Goal: Task Accomplishment & Management: Complete application form

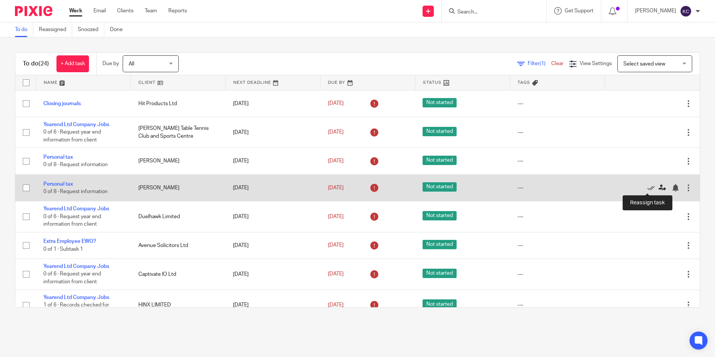
click at [659, 187] on icon at bounding box center [662, 187] width 7 height 7
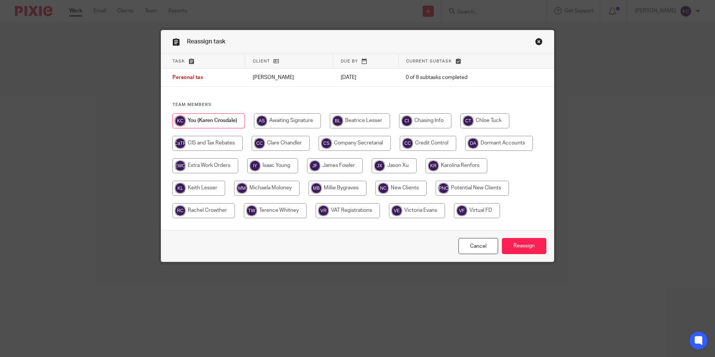
click at [269, 146] on input "radio" at bounding box center [281, 143] width 58 height 15
radio input "true"
drag, startPoint x: 516, startPoint y: 245, endPoint x: 524, endPoint y: 248, distance: 9.4
click at [516, 245] on input "Reassign" at bounding box center [524, 246] width 45 height 16
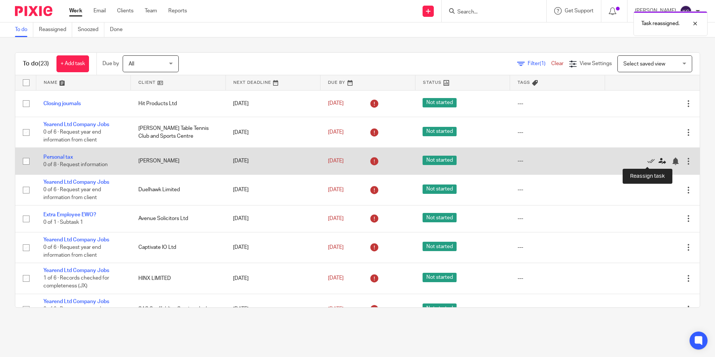
click at [659, 160] on icon at bounding box center [662, 160] width 7 height 7
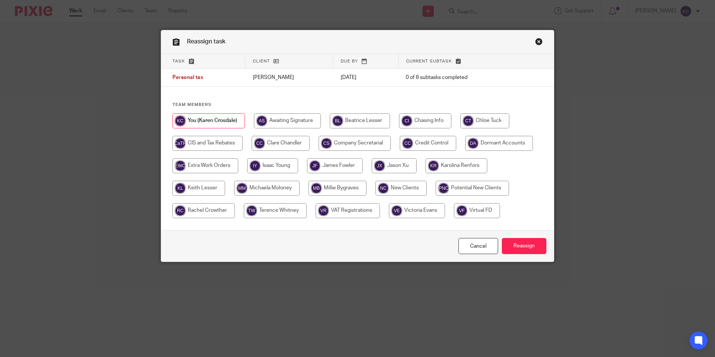
click at [291, 141] on input "radio" at bounding box center [281, 143] width 58 height 15
radio input "true"
click at [517, 245] on input "Reassign" at bounding box center [524, 246] width 45 height 16
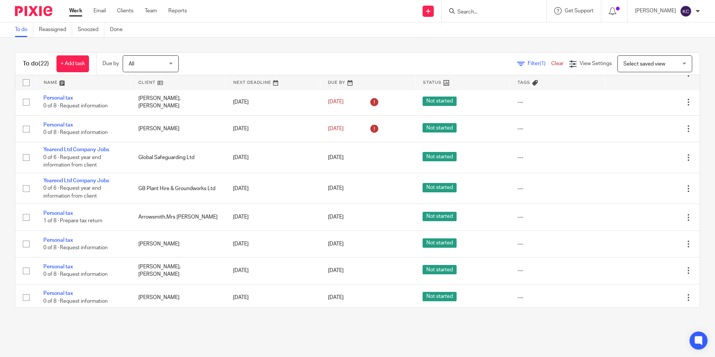
scroll to position [420, 0]
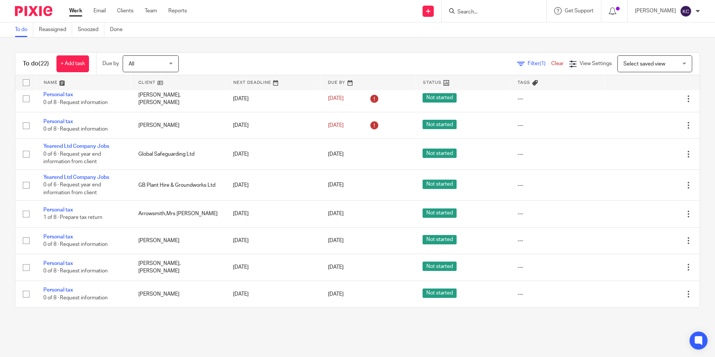
click at [469, 12] on input "Search" at bounding box center [490, 12] width 67 height 7
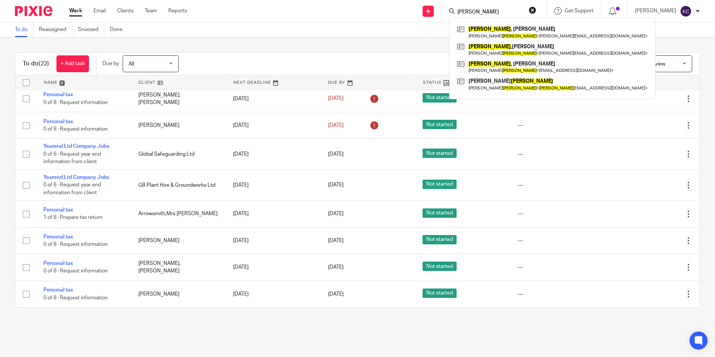
type input "stein"
click button "submit" at bounding box center [0, 0] width 0 height 0
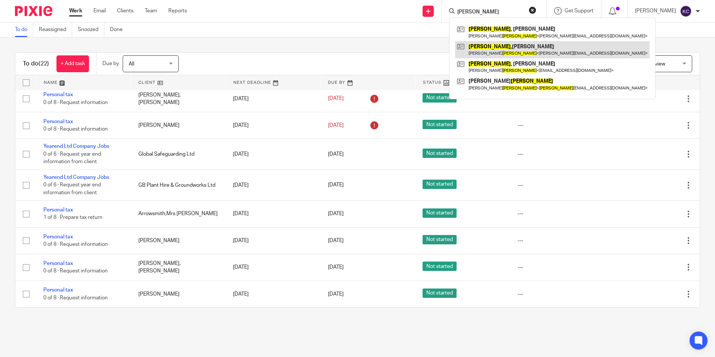
click at [498, 52] on link at bounding box center [552, 49] width 195 height 17
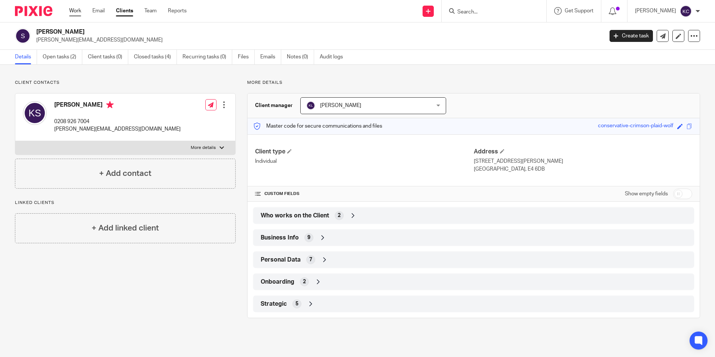
click at [73, 12] on link "Work" at bounding box center [75, 10] width 12 height 7
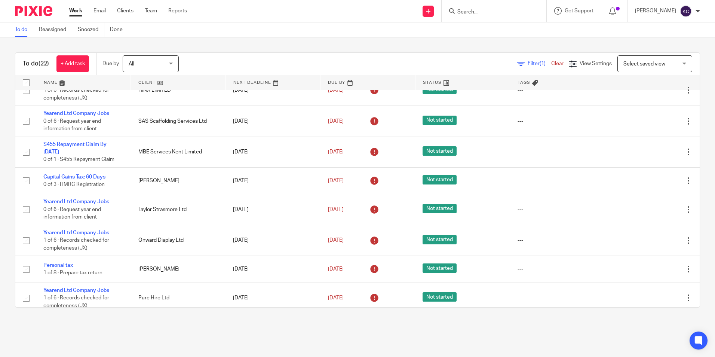
scroll to position [160, 0]
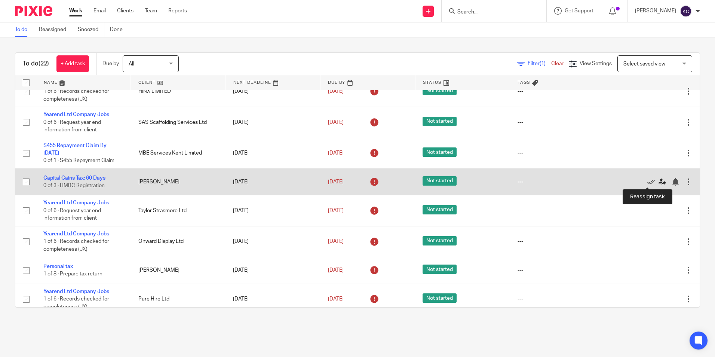
click at [659, 181] on icon at bounding box center [662, 181] width 7 height 7
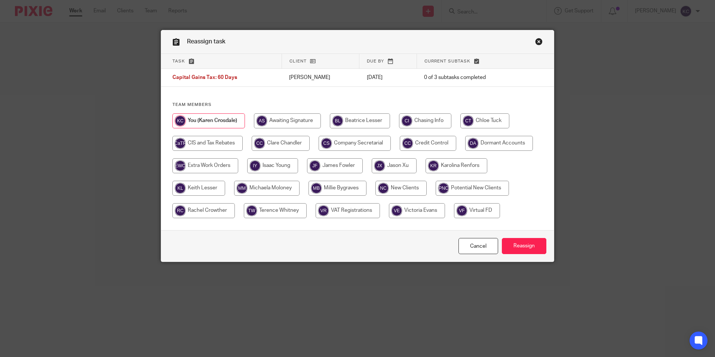
click at [282, 144] on input "radio" at bounding box center [281, 143] width 58 height 15
radio input "true"
click at [518, 247] on input "Reassign" at bounding box center [524, 246] width 45 height 16
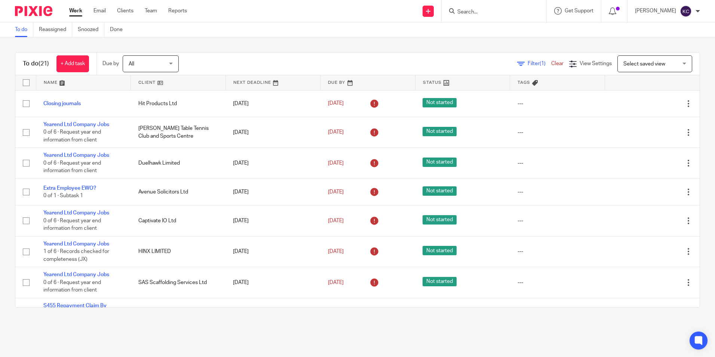
click at [478, 11] on input "Search" at bounding box center [490, 12] width 67 height 7
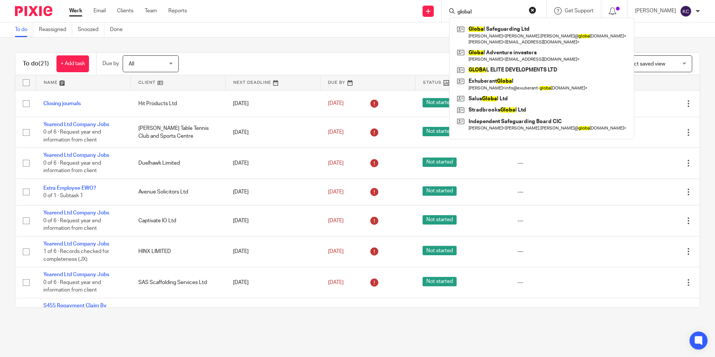
type input "global"
click button "submit" at bounding box center [0, 0] width 0 height 0
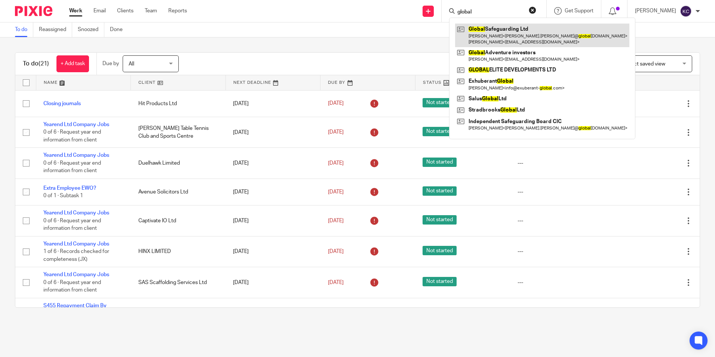
click at [501, 35] on link at bounding box center [542, 35] width 174 height 23
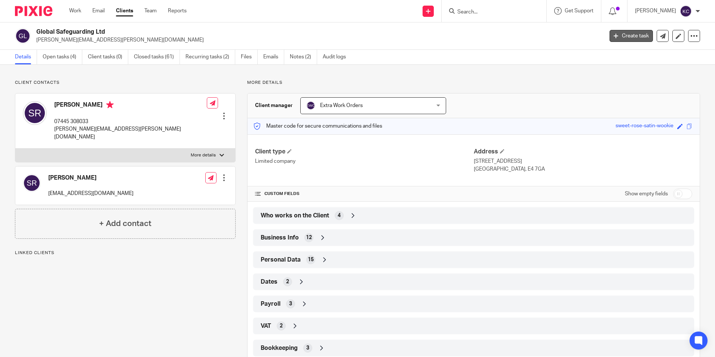
click at [624, 34] on link "Create task" at bounding box center [631, 36] width 43 height 12
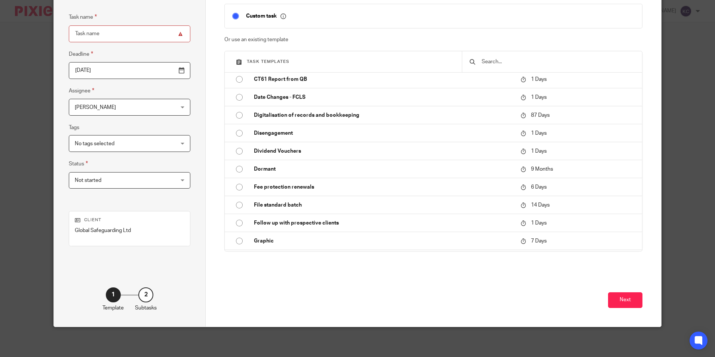
scroll to position [553, 0]
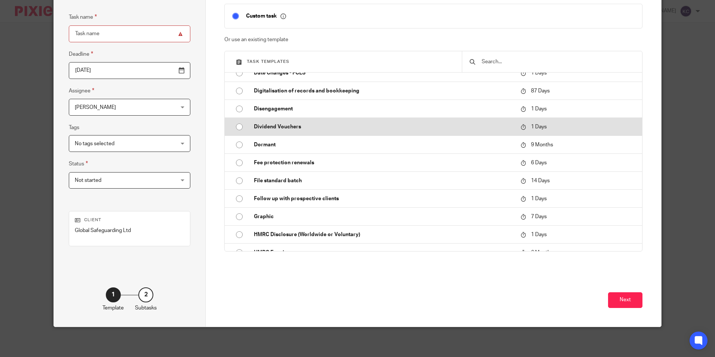
click at [236, 126] on input "radio" at bounding box center [239, 127] width 14 height 14
type input "2025-09-16"
type input "Dividend Vouchers"
checkbox input "false"
radio input "false"
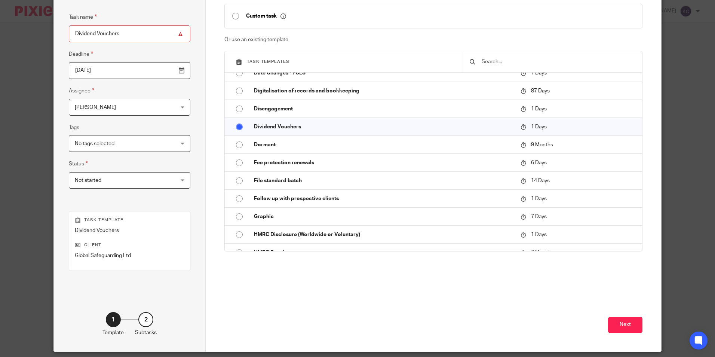
click at [164, 107] on div "Karen Crosdale Karen Crosdale" at bounding box center [130, 107] width 122 height 17
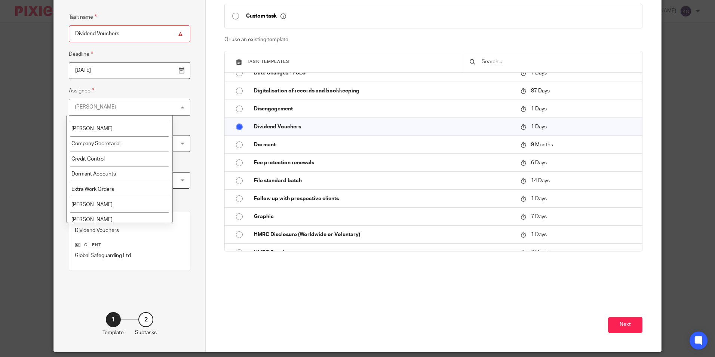
scroll to position [95, 0]
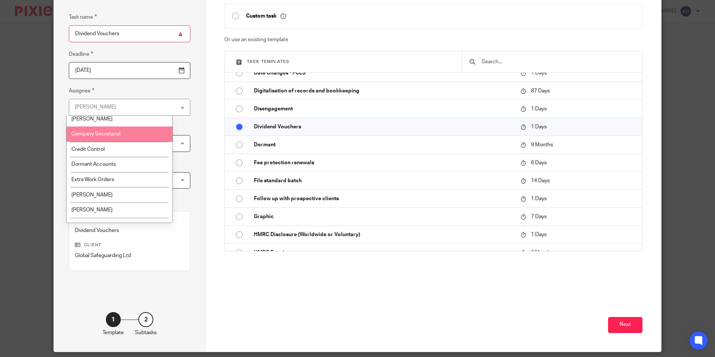
click at [130, 130] on li "Company Secretarial" at bounding box center [120, 133] width 106 height 15
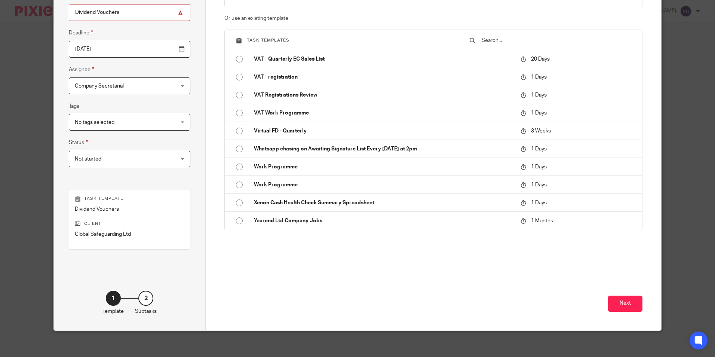
scroll to position [85, 0]
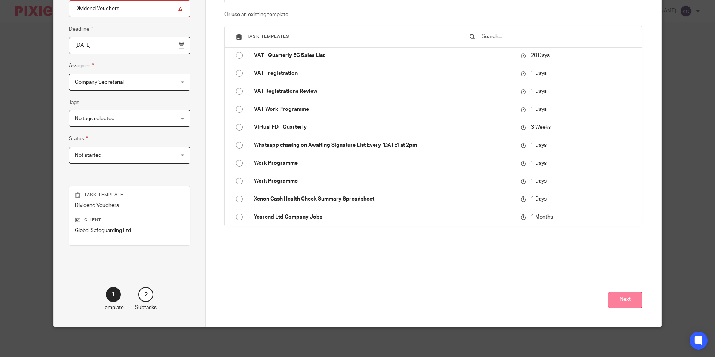
click at [616, 297] on button "Next" at bounding box center [625, 300] width 34 height 16
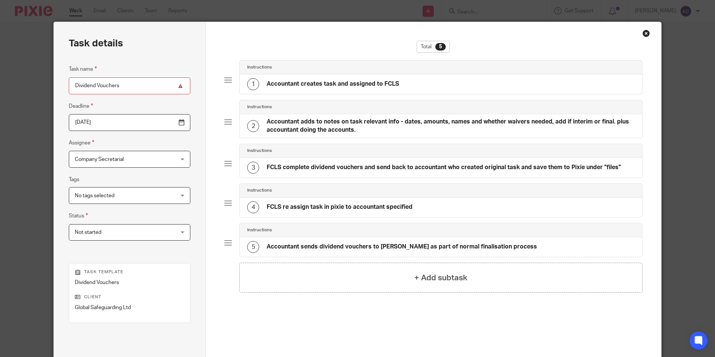
scroll to position [0, 0]
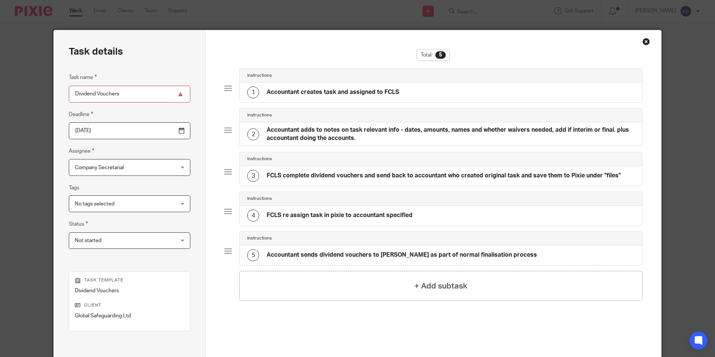
click at [406, 90] on div "1 Accountant creates task and assigned to FCLS" at bounding box center [441, 92] width 402 height 19
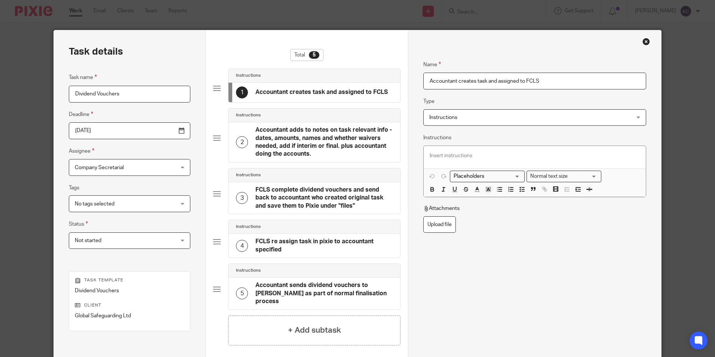
drag, startPoint x: 425, startPoint y: 81, endPoint x: 550, endPoint y: 80, distance: 124.6
click at [550, 80] on input "Accountant creates task and assigned to FCLS" at bounding box center [534, 81] width 223 height 17
type input "[PERSON_NAME]"
click at [550, 235] on div "Name Karen Crosdale Type Instructions Instructions Instructions Send automated …" at bounding box center [534, 180] width 223 height 263
click at [446, 152] on p at bounding box center [535, 155] width 210 height 7
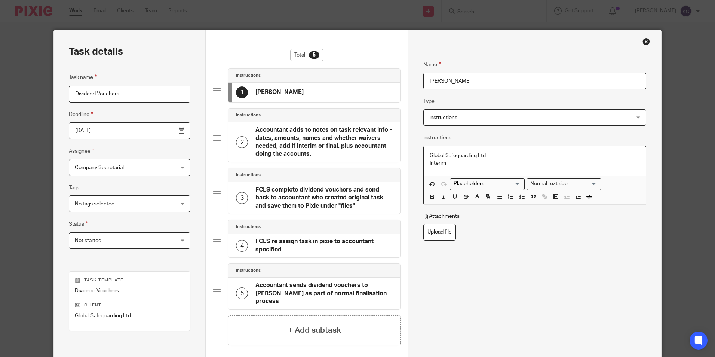
click at [448, 165] on p "Interim" at bounding box center [535, 162] width 210 height 7
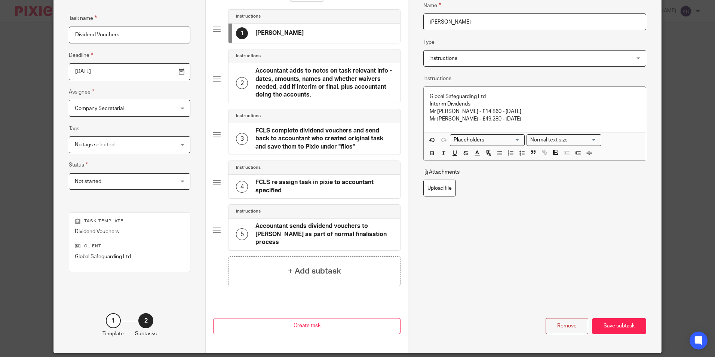
scroll to position [58, 0]
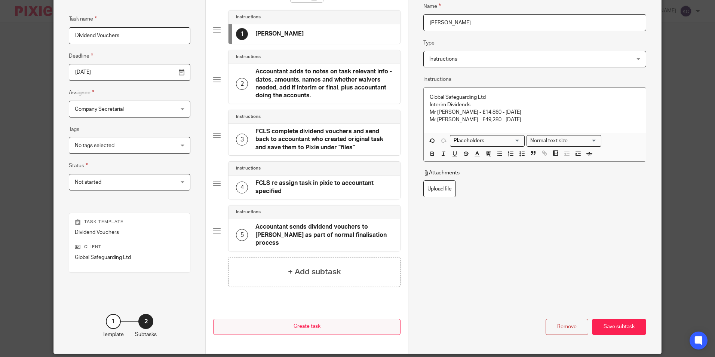
click at [302, 328] on button "Create task" at bounding box center [306, 327] width 187 height 16
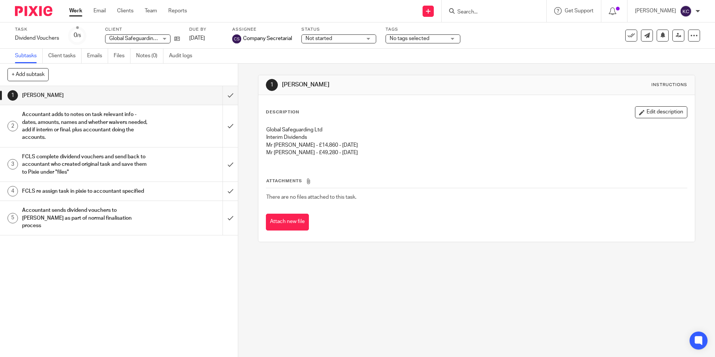
click at [489, 12] on div "Task created. View" at bounding box center [533, 21] width 350 height 28
click at [75, 10] on link "Work" at bounding box center [75, 10] width 13 height 7
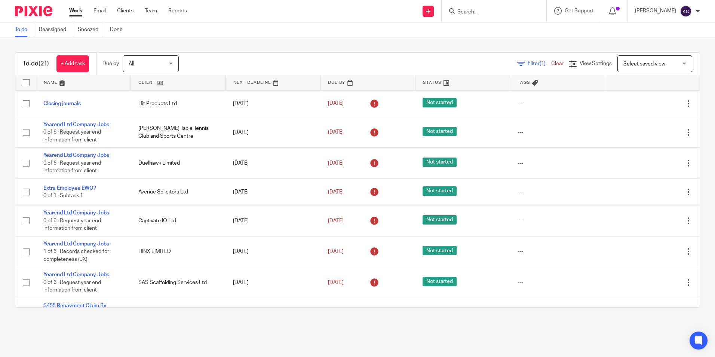
click at [501, 12] on input "Search" at bounding box center [490, 12] width 67 height 7
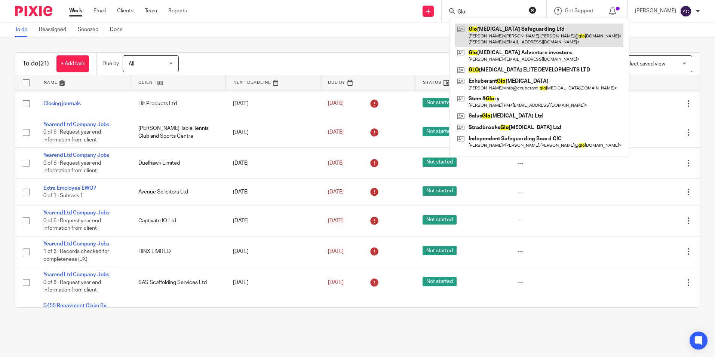
type input "Glo"
click at [515, 34] on link at bounding box center [539, 35] width 168 height 23
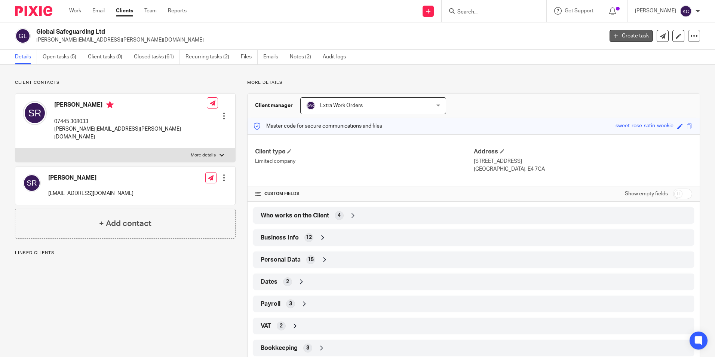
click at [624, 37] on link "Create task" at bounding box center [631, 36] width 43 height 12
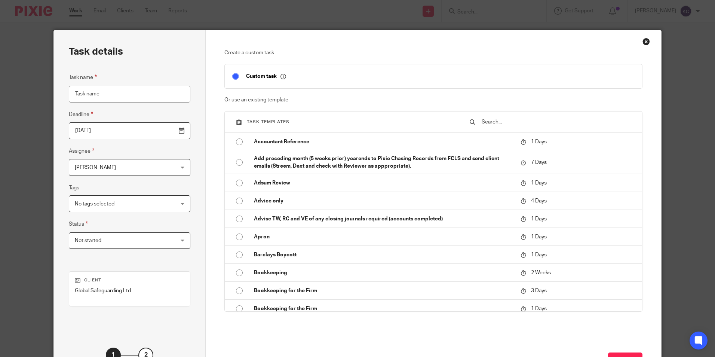
click at [164, 166] on div "Karen Crosdale Karen Crosdale" at bounding box center [130, 167] width 122 height 17
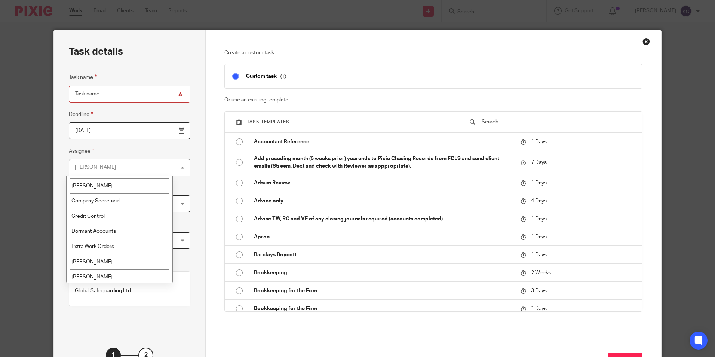
scroll to position [71, 0]
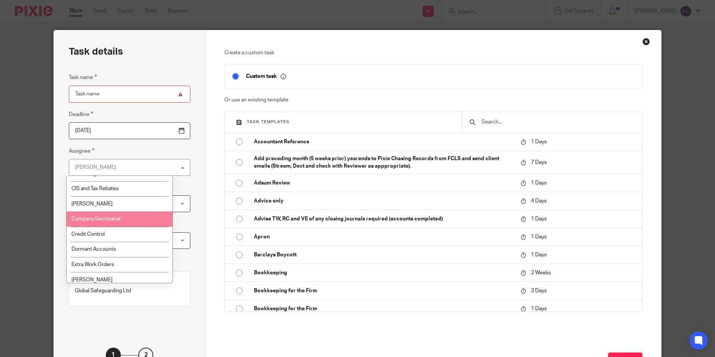
click at [133, 218] on li "Company Secretarial" at bounding box center [120, 218] width 106 height 15
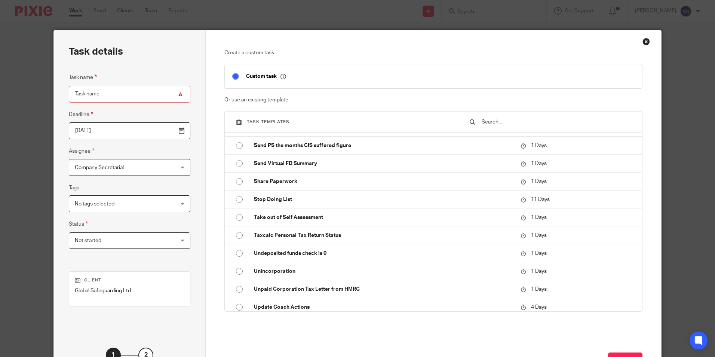
scroll to position [1570, 0]
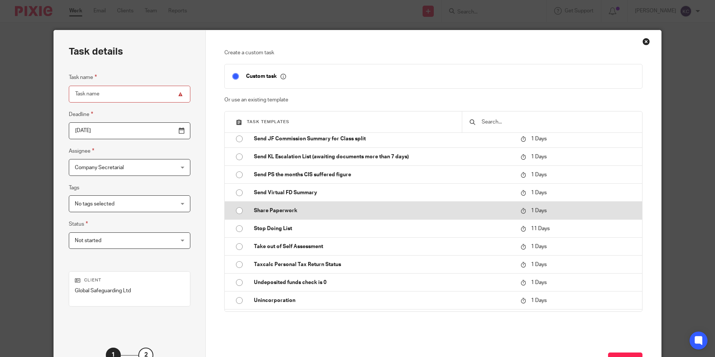
click at [238, 210] on input "radio" at bounding box center [239, 211] width 14 height 14
type input "2025-09-16"
type input "Share Paperwork"
checkbox input "false"
radio input "false"
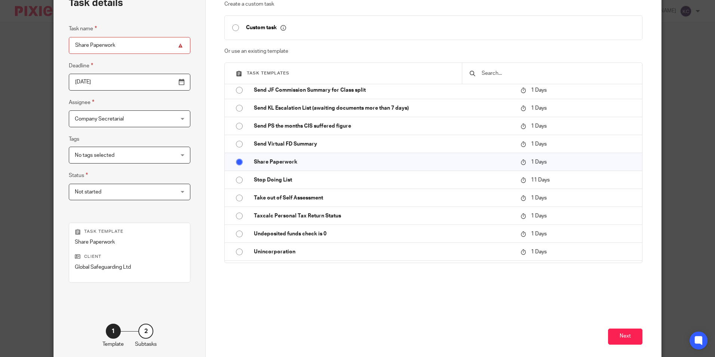
scroll to position [61, 0]
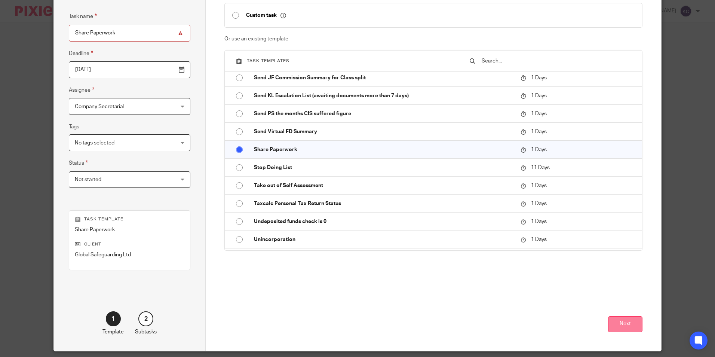
click at [618, 325] on button "Next" at bounding box center [625, 324] width 34 height 16
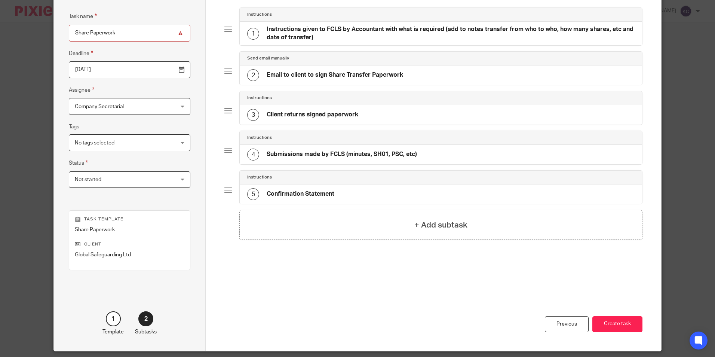
click at [340, 33] on h4 "Instructions given to FCLS by Accountant with what is required (add to notes tr…" at bounding box center [451, 33] width 368 height 16
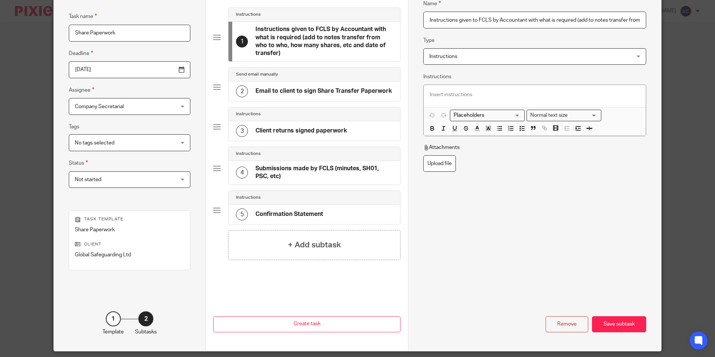
click at [425, 20] on input "Instructions given to FCLS by Accountant with what is required (add to notes tr…" at bounding box center [534, 20] width 223 height 17
type input "KaInstructions given to FCLS by Accountant with what is required (add to notes …"
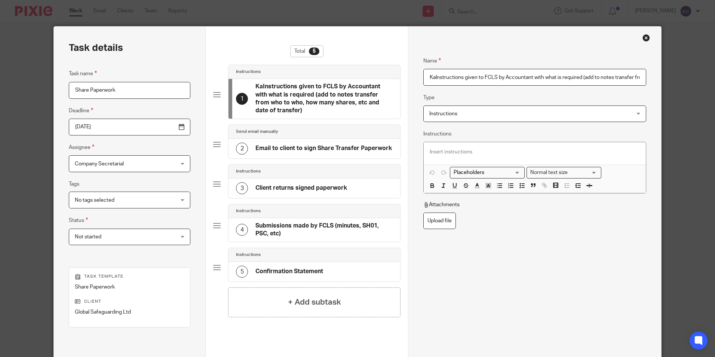
scroll to position [3, 0]
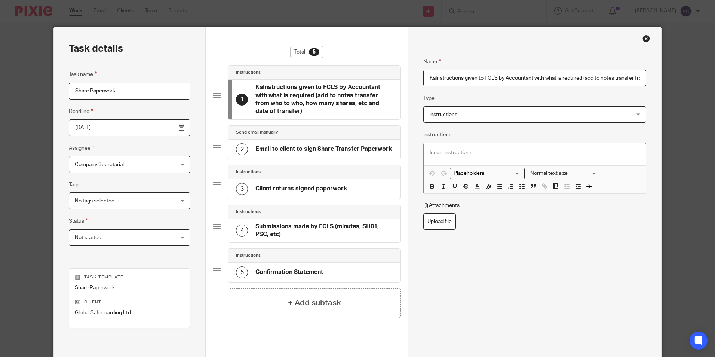
click at [643, 38] on div "Close this dialog window" at bounding box center [646, 38] width 7 height 7
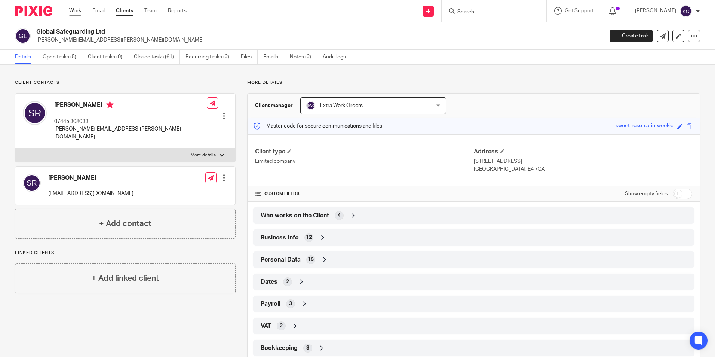
click at [76, 10] on link "Work" at bounding box center [75, 10] width 12 height 7
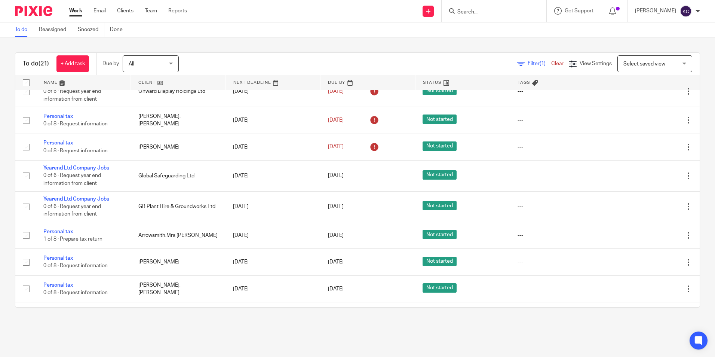
scroll to position [394, 0]
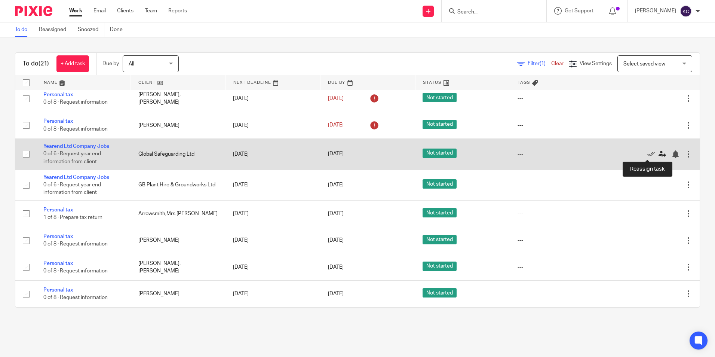
click at [659, 153] on icon at bounding box center [662, 153] width 7 height 7
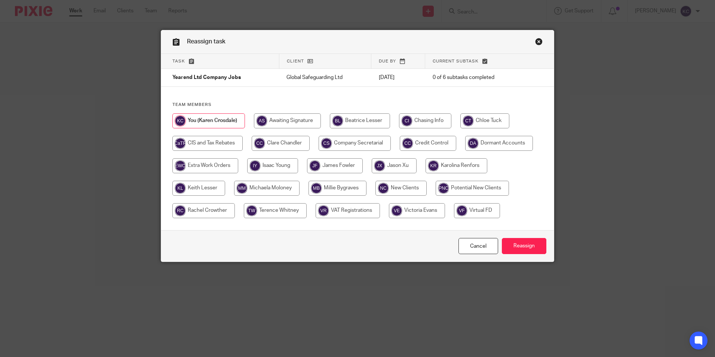
click at [276, 144] on input "radio" at bounding box center [281, 143] width 58 height 15
radio input "true"
click at [524, 250] on input "Reassign" at bounding box center [524, 246] width 45 height 16
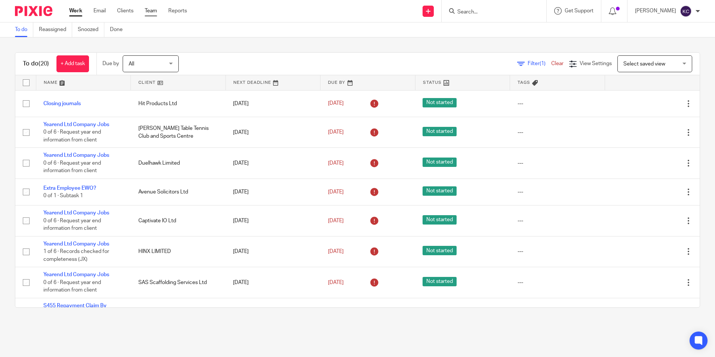
click at [154, 9] on link "Team" at bounding box center [151, 10] width 12 height 7
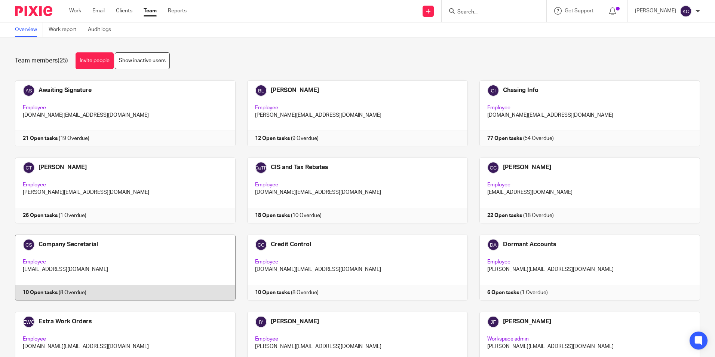
click at [148, 264] on link at bounding box center [119, 268] width 232 height 66
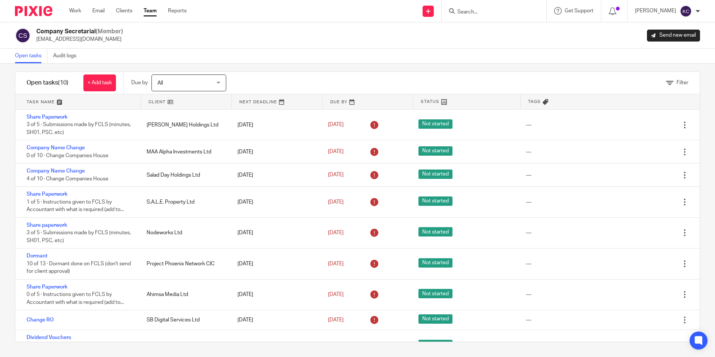
scroll to position [42, 0]
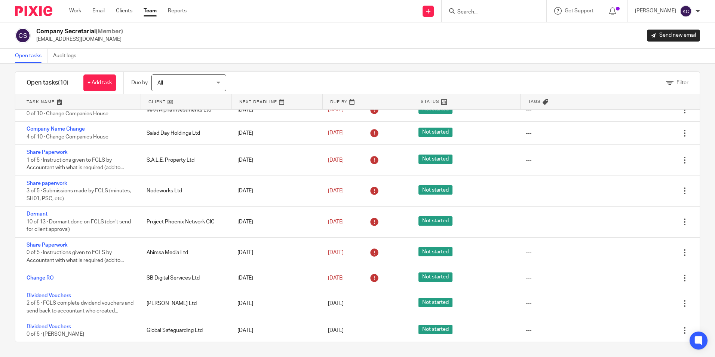
click at [150, 11] on link "Team" at bounding box center [150, 10] width 13 height 7
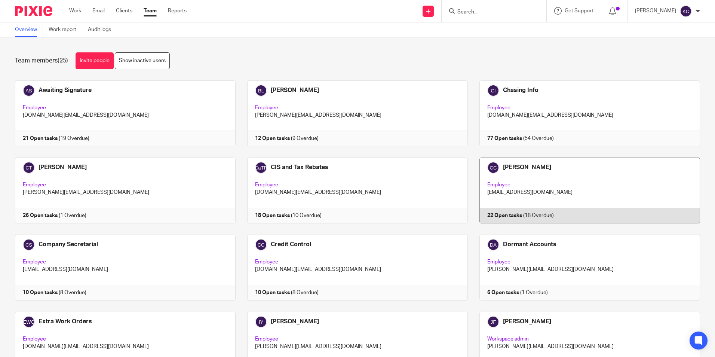
click at [539, 175] on link at bounding box center [584, 190] width 232 height 66
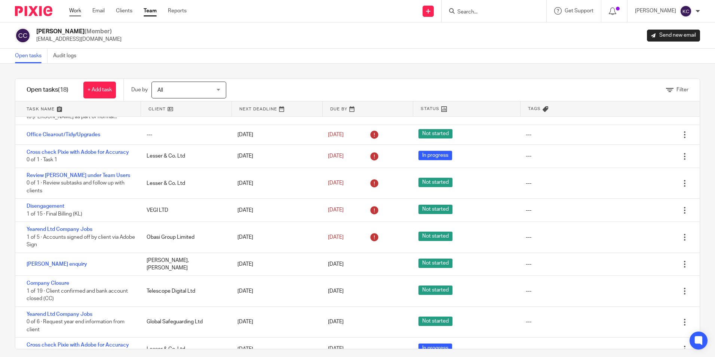
click at [71, 11] on link "Work" at bounding box center [75, 10] width 12 height 7
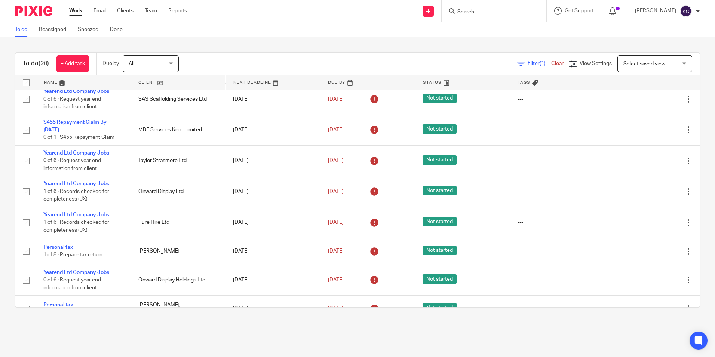
scroll to position [174, 0]
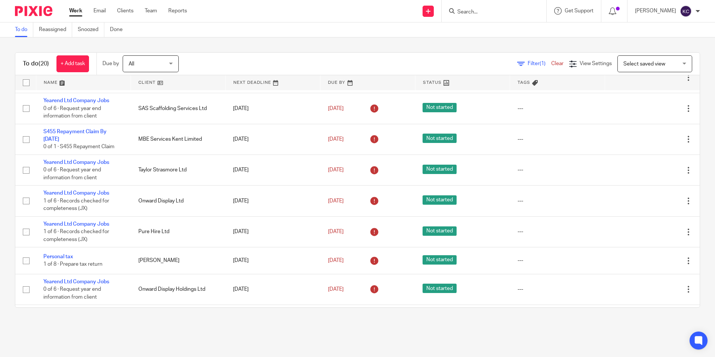
click at [495, 15] on input "Search" at bounding box center [490, 12] width 67 height 7
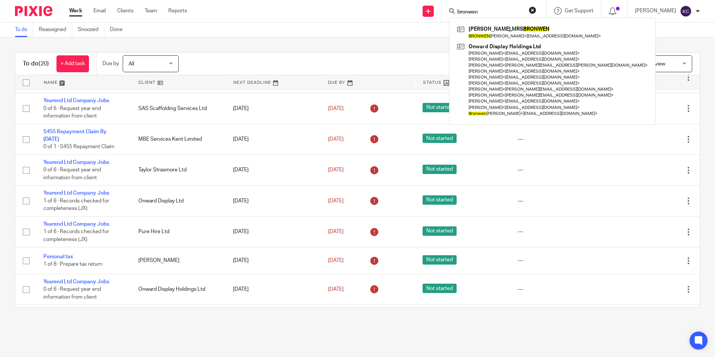
type input "bronwen"
click button "submit" at bounding box center [0, 0] width 0 height 0
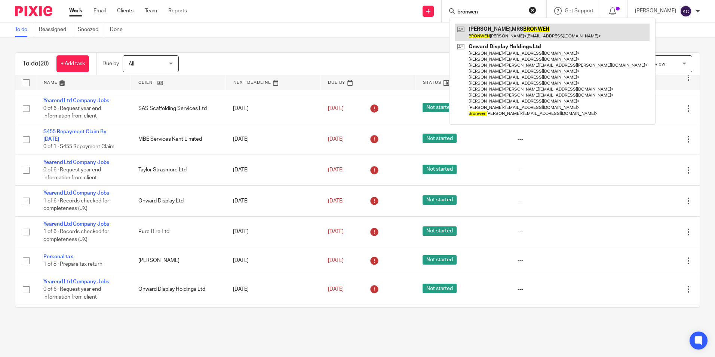
click at [499, 30] on link at bounding box center [552, 32] width 195 height 17
